Goal: Information Seeking & Learning: Understand process/instructions

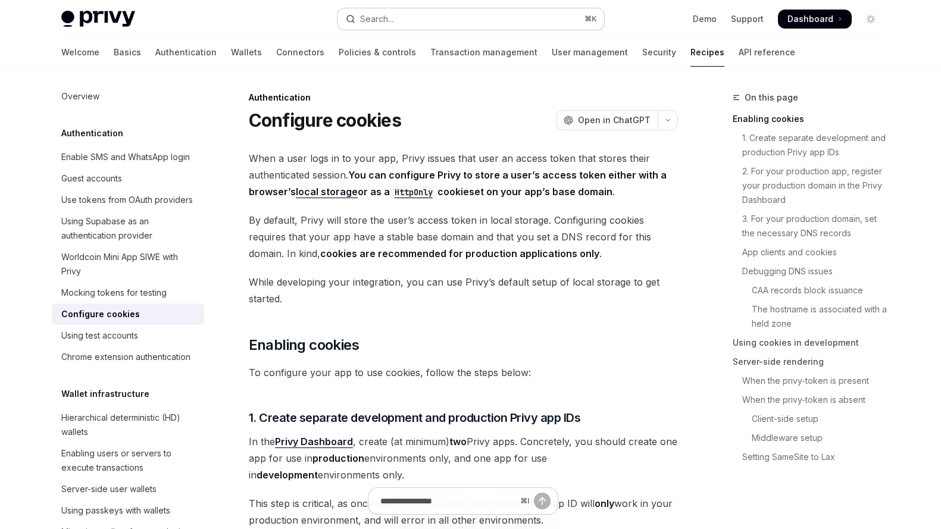
click at [410, 13] on button "Search... ⌘ K" at bounding box center [471, 18] width 267 height 21
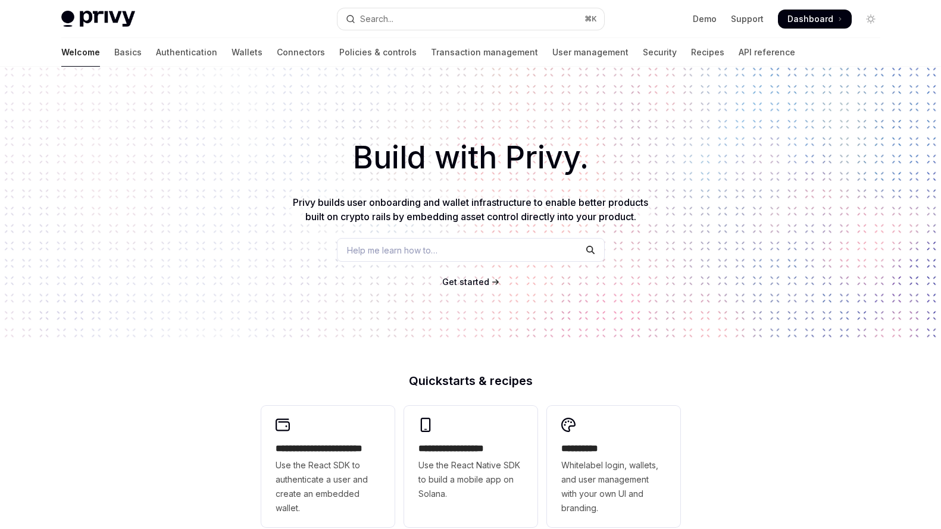
click at [114, 15] on img at bounding box center [98, 19] width 74 height 17
click at [384, 7] on div "Privy Docs home page Search... ⌘ K Demo Support Dashboard Dashboard Search..." at bounding box center [470, 19] width 819 height 38
click at [373, 22] on div "Search..." at bounding box center [376, 19] width 33 height 14
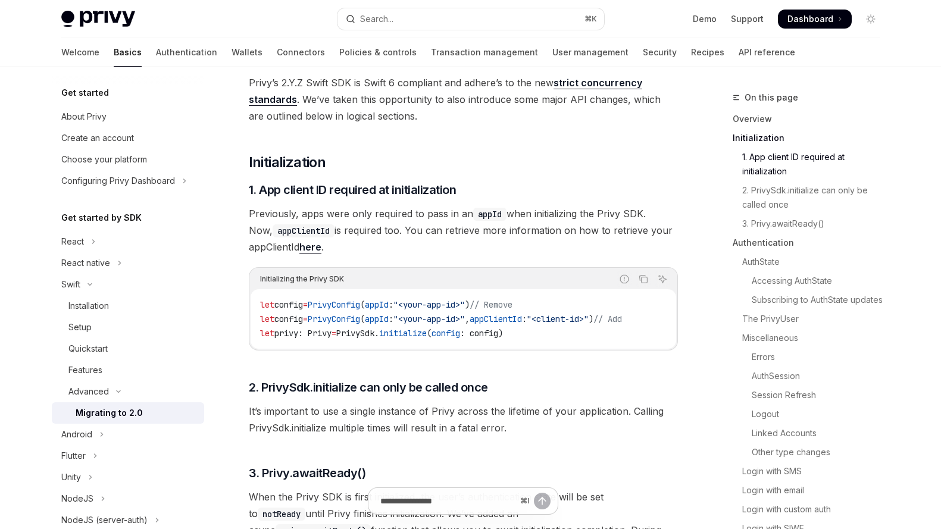
scroll to position [441, 0]
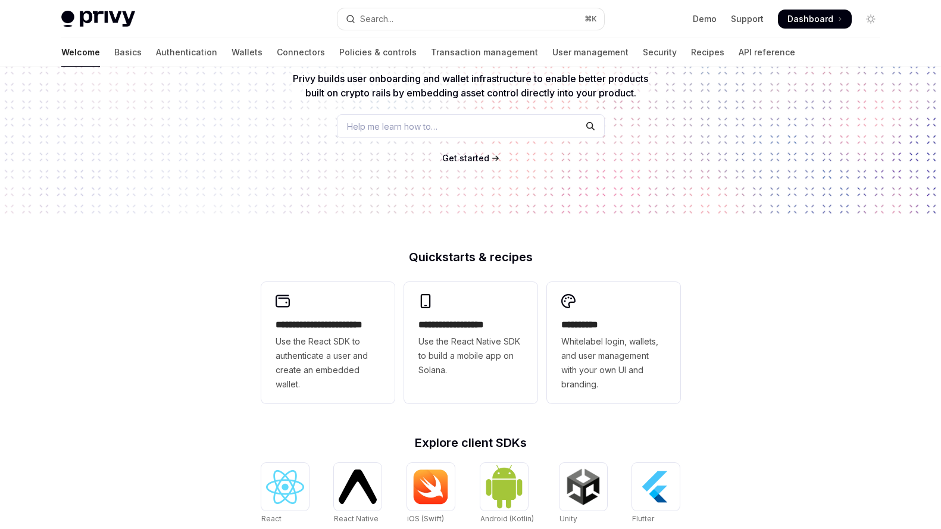
type textarea "*"
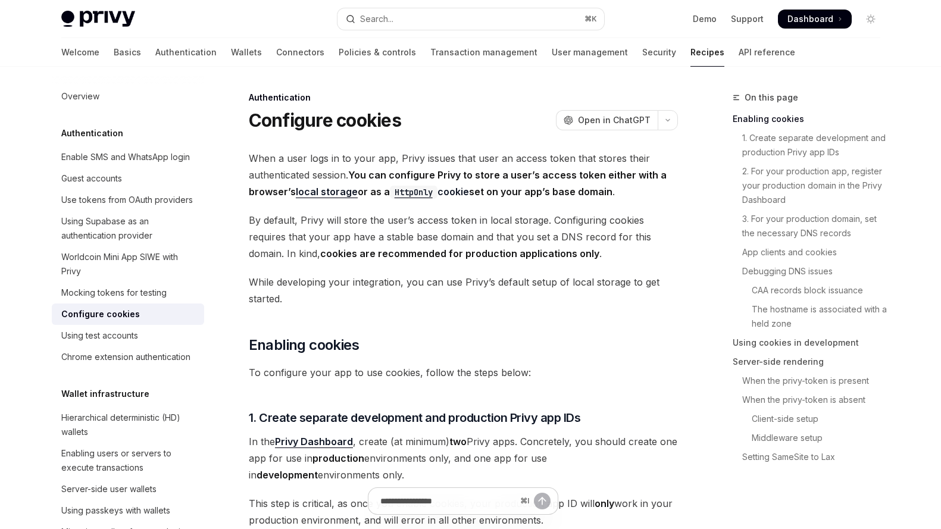
click at [503, 115] on div "Configure cookies OpenAI Open in ChatGPT" at bounding box center [463, 120] width 429 height 21
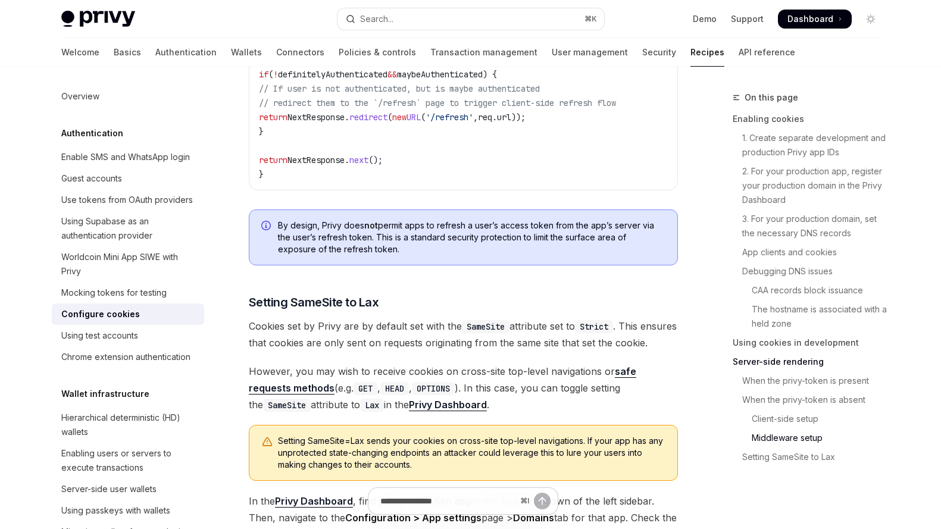
scroll to position [4170, 0]
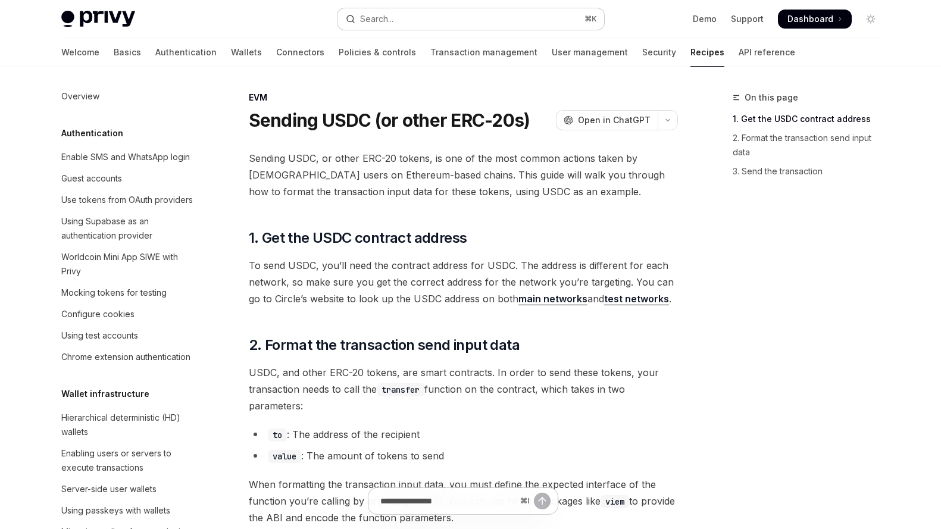
scroll to position [1492, 0]
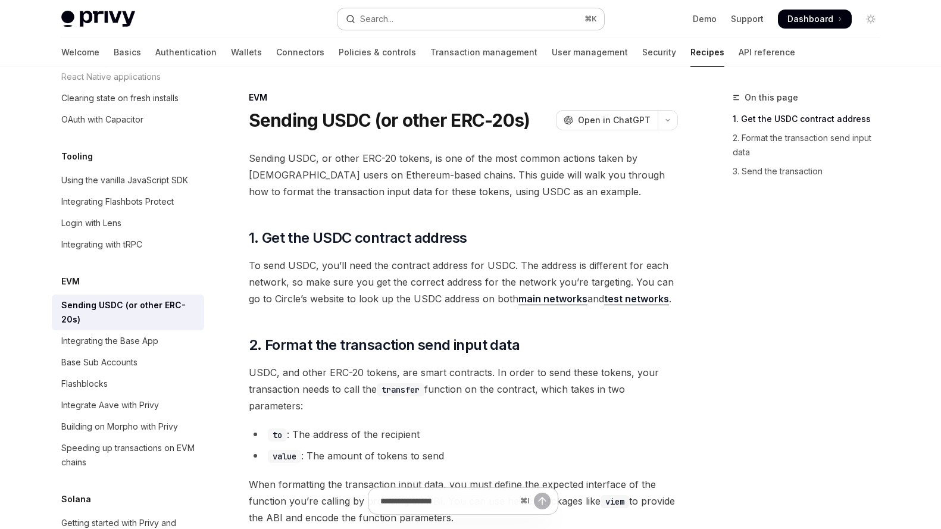
click at [525, 19] on button "Search... ⌘ K" at bounding box center [471, 18] width 267 height 21
type textarea "*"
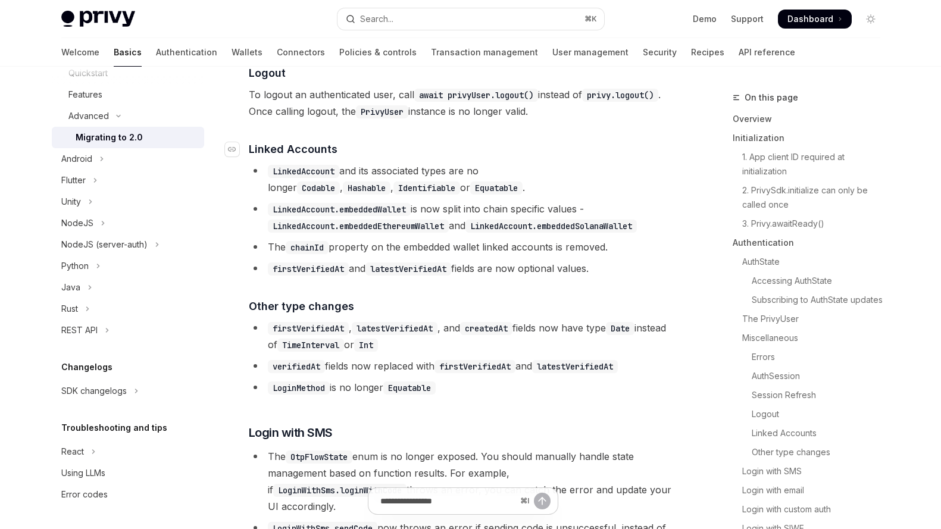
scroll to position [276, 0]
click at [481, 335] on code "createdAt" at bounding box center [486, 328] width 52 height 13
click at [773, 416] on link "Logout" at bounding box center [811, 414] width 157 height 19
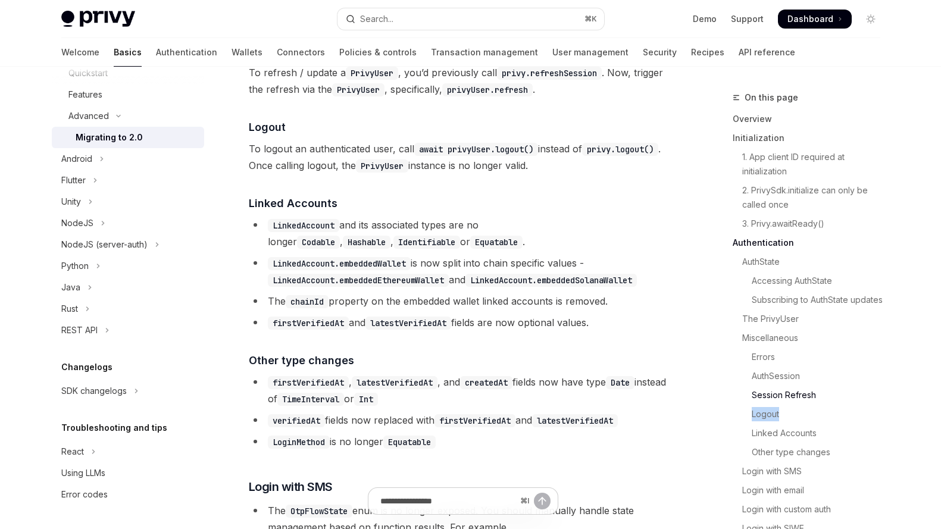
scroll to position [2336, 0]
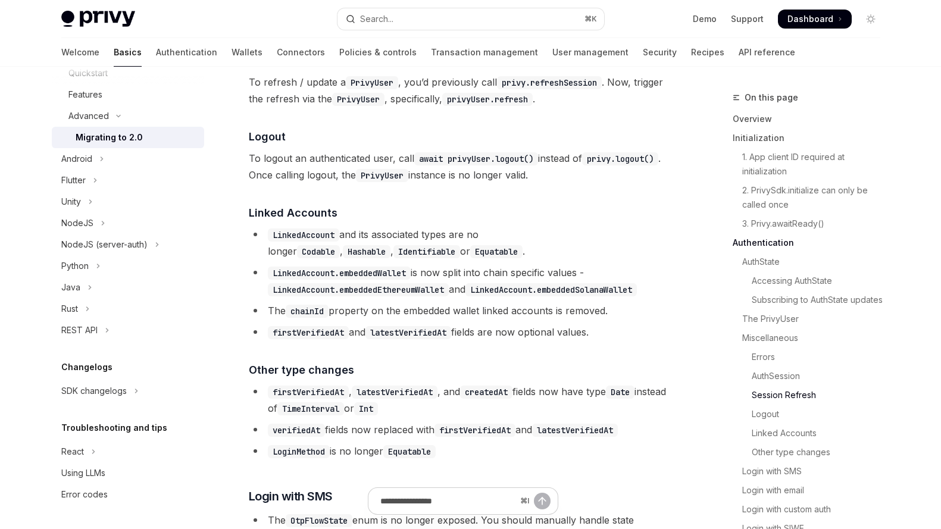
click at [471, 166] on code "await privyUser.logout()" at bounding box center [476, 158] width 124 height 13
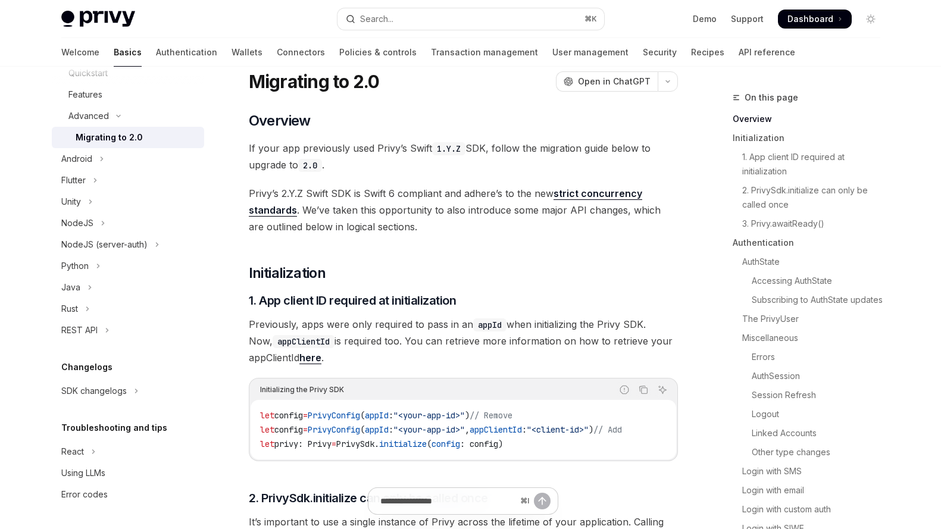
scroll to position [39, 0]
copy code "privyUser"
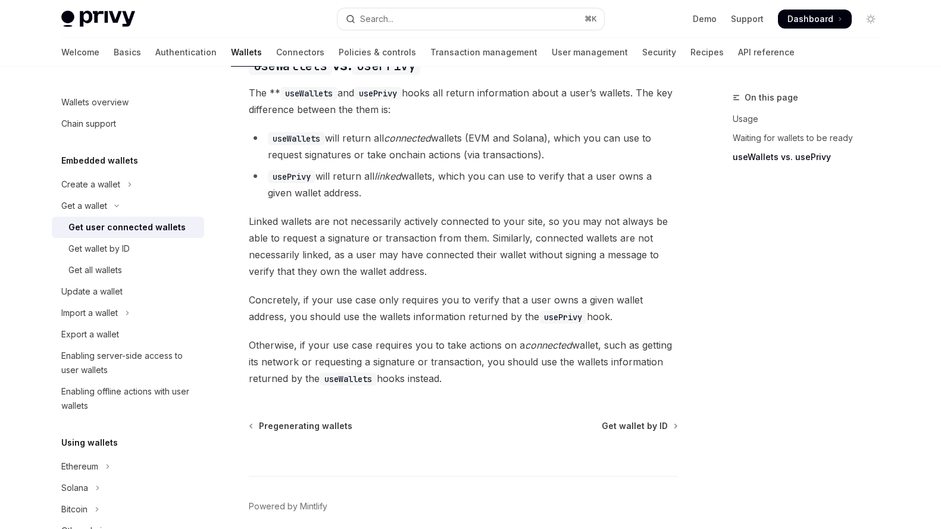
scroll to position [1022, 0]
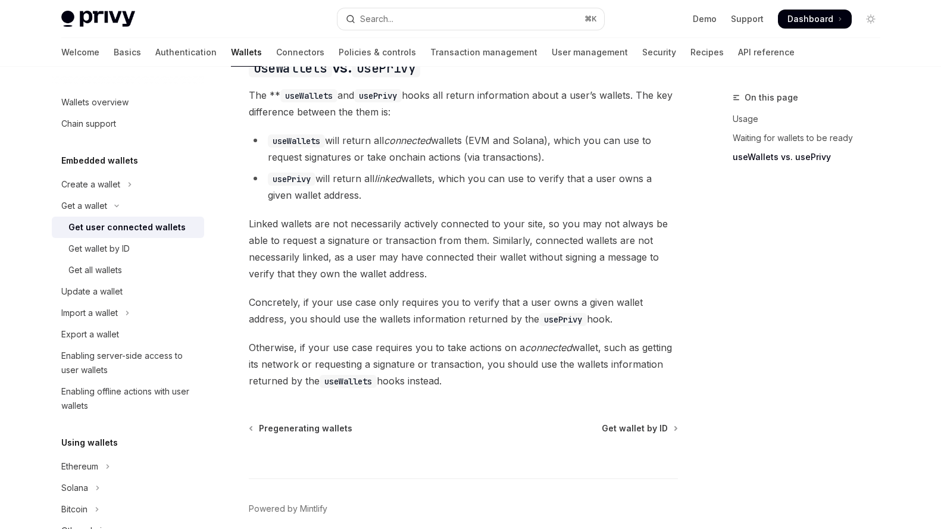
click at [292, 173] on code "usePrivy" at bounding box center [292, 179] width 48 height 13
copy code "usePrivy"
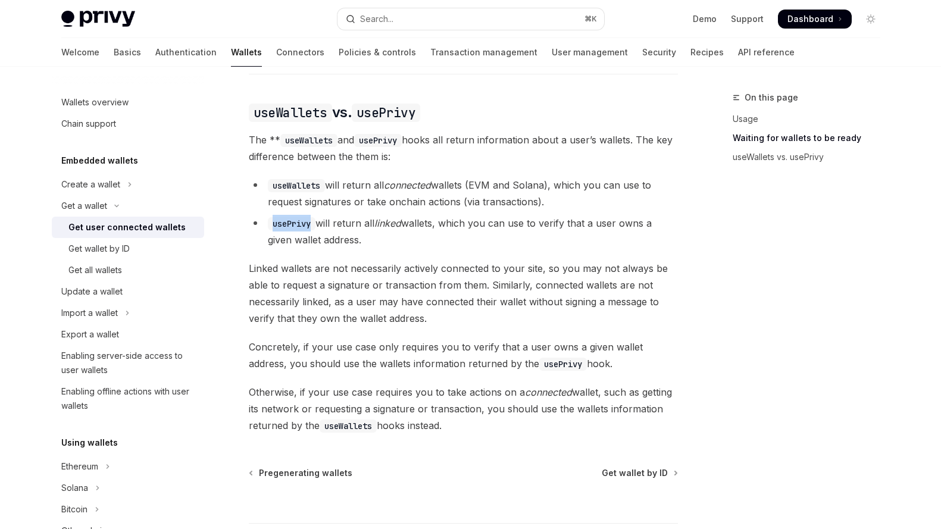
scroll to position [977, 0]
click at [520, 385] on span "Otherwise, if your use case requires you to take actions on a connected wallet,…" at bounding box center [463, 410] width 429 height 50
click at [539, 359] on code "usePrivy" at bounding box center [563, 365] width 48 height 13
copy code "usePrivy"
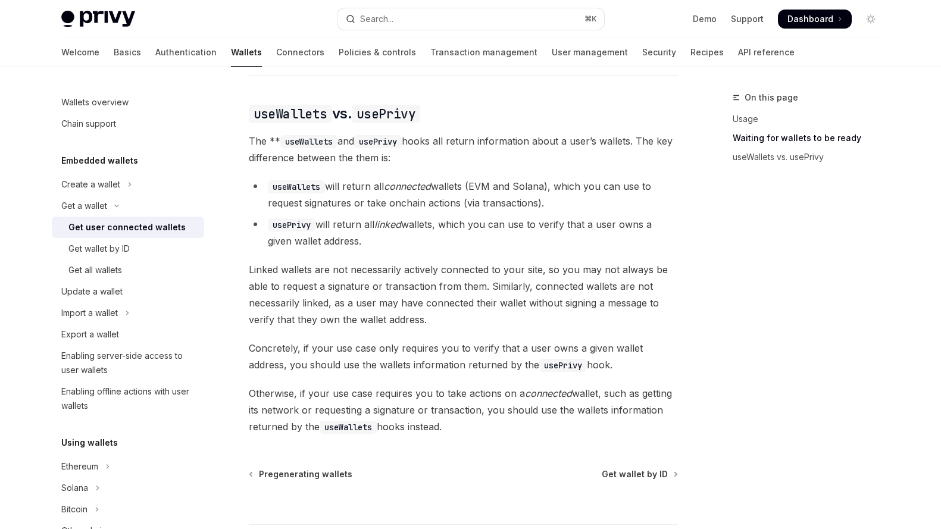
click at [306, 219] on code "usePrivy" at bounding box center [292, 225] width 48 height 13
copy code "usePrivy"
click at [539, 359] on code "usePrivy" at bounding box center [563, 365] width 48 height 13
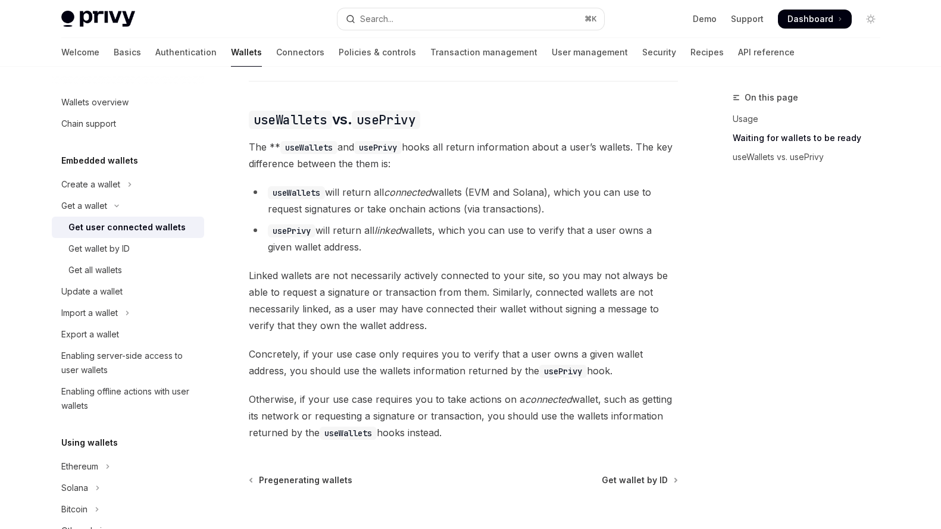
scroll to position [969, 0]
click at [541, 429] on span "Otherwise, if your use case requires you to take actions on a connected wallet,…" at bounding box center [463, 417] width 429 height 50
